Goal: Transaction & Acquisition: Obtain resource

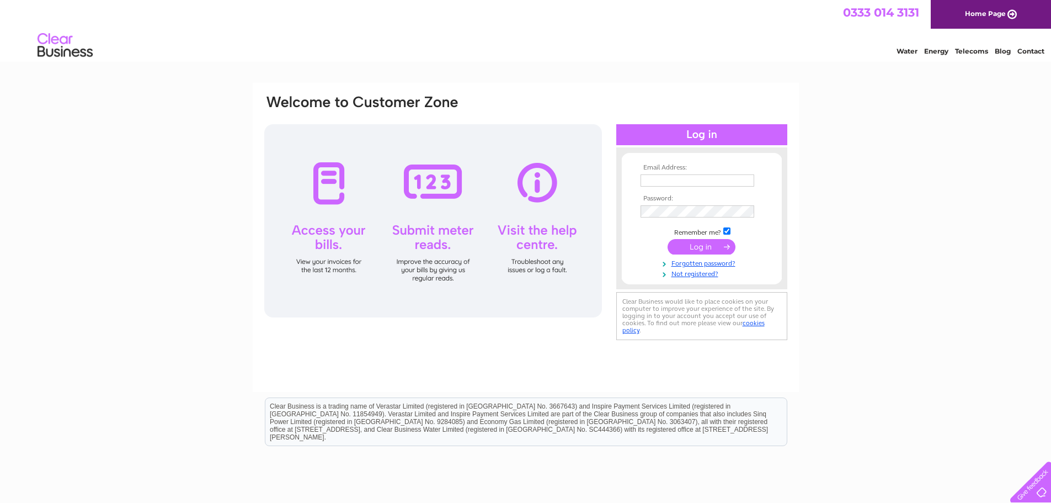
type input "[EMAIL_ADDRESS][DOMAIN_NAME]"
click at [700, 246] on input "submit" at bounding box center [702, 246] width 68 height 15
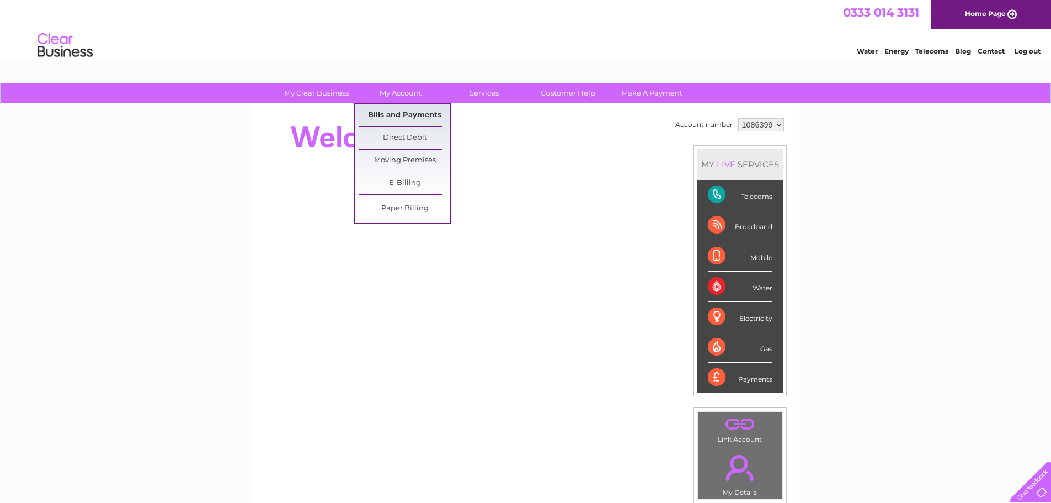
click at [410, 115] on link "Bills and Payments" at bounding box center [404, 115] width 91 height 22
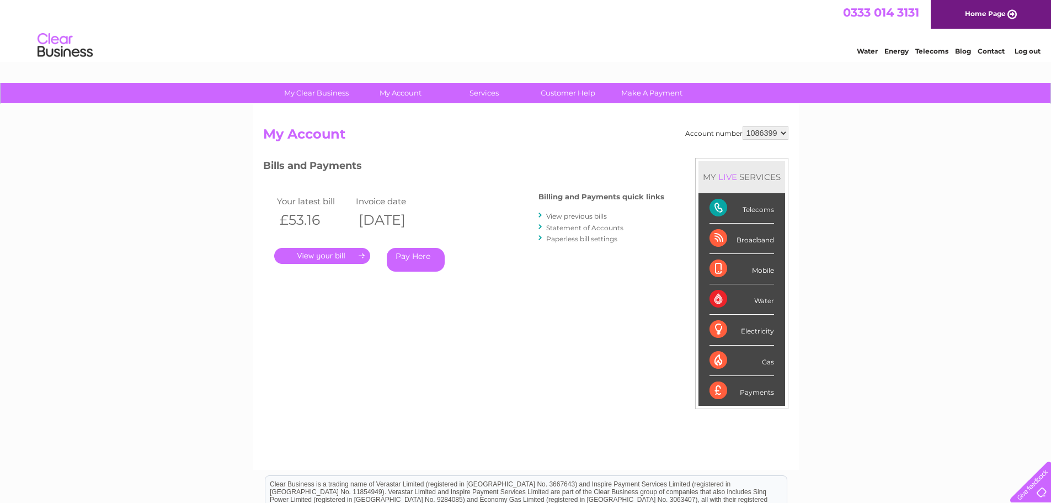
click at [336, 253] on link "." at bounding box center [322, 256] width 96 height 16
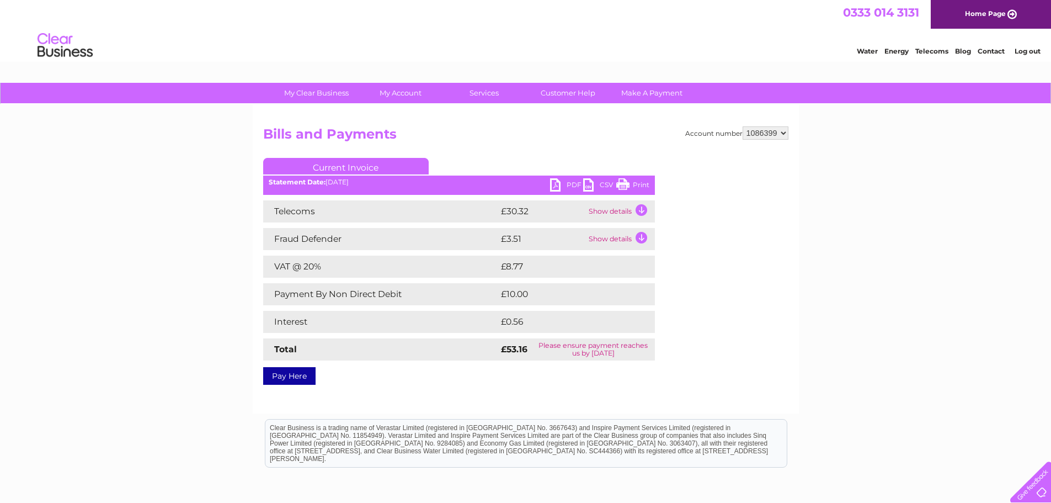
click at [572, 182] on link "PDF" at bounding box center [566, 186] width 33 height 16
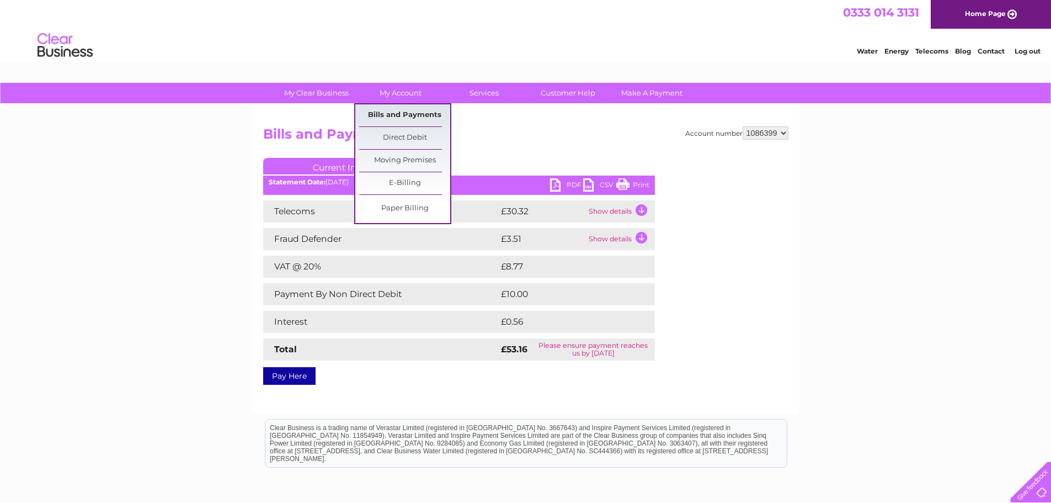
click at [403, 118] on link "Bills and Payments" at bounding box center [404, 115] width 91 height 22
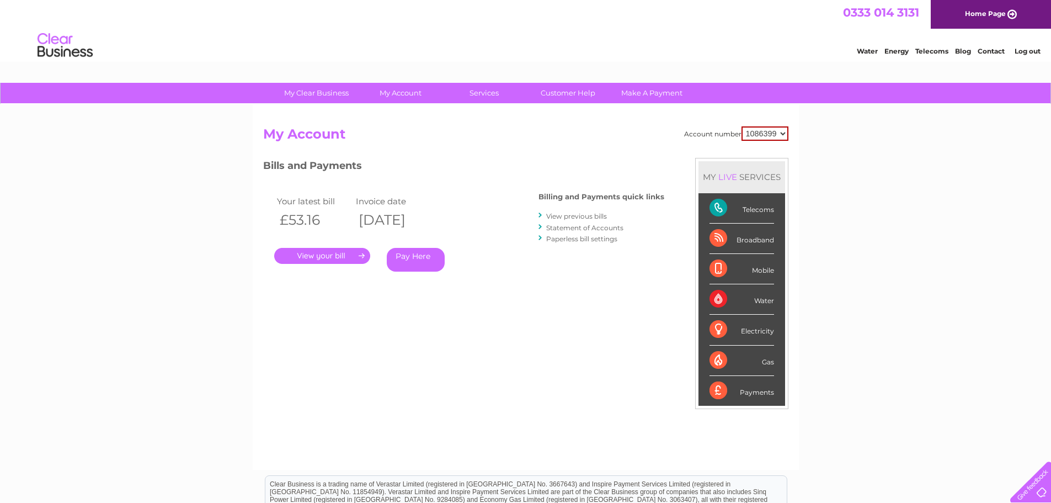
click at [592, 227] on link "Statement of Accounts" at bounding box center [584, 228] width 77 height 8
